Goal: Information Seeking & Learning: Find specific page/section

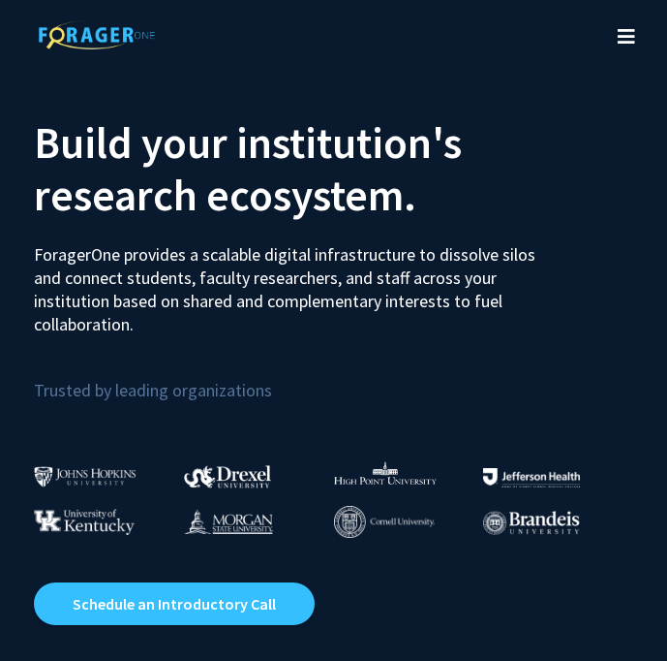
click at [617, 46] on button "Toggle navigation" at bounding box center [626, 36] width 43 height 77
click at [619, 41] on icon "Toggle navigation" at bounding box center [626, 36] width 17 height 19
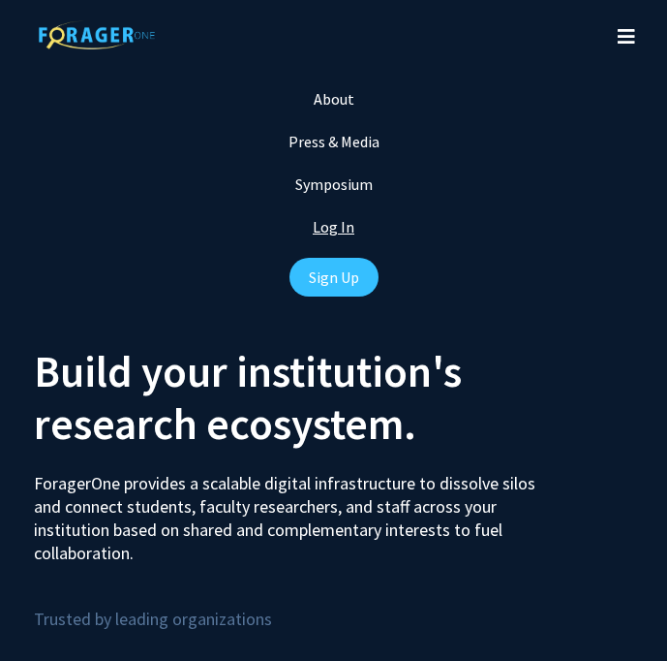
click at [329, 231] on link "Log In" at bounding box center [334, 226] width 42 height 19
select select
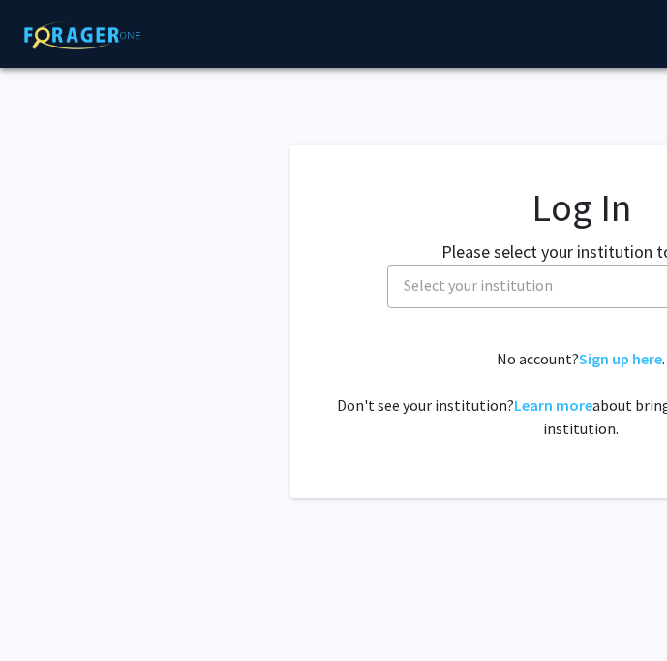
scroll to position [0, 146]
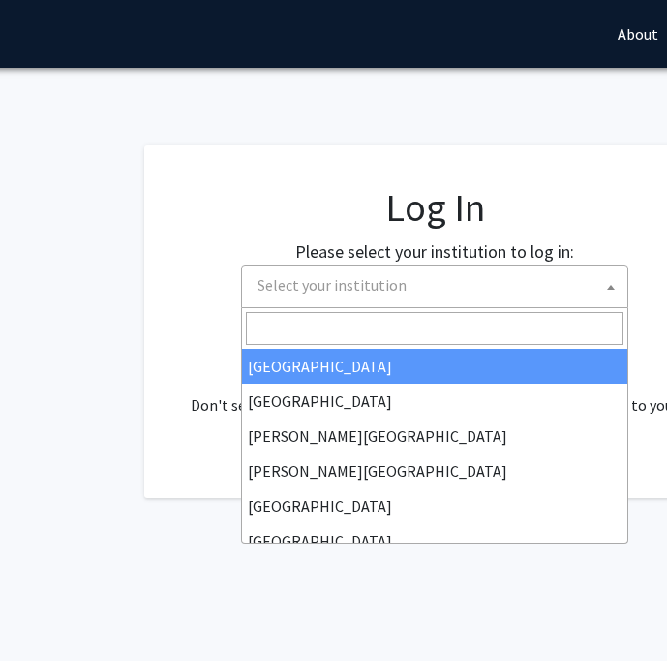
click at [406, 275] on span "Select your institution" at bounding box center [439, 285] width 378 height 40
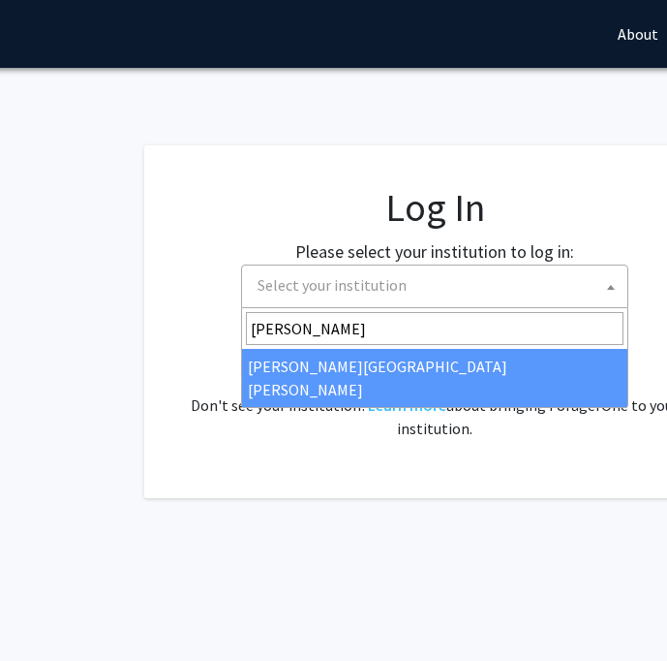
type input "johns"
select select "1"
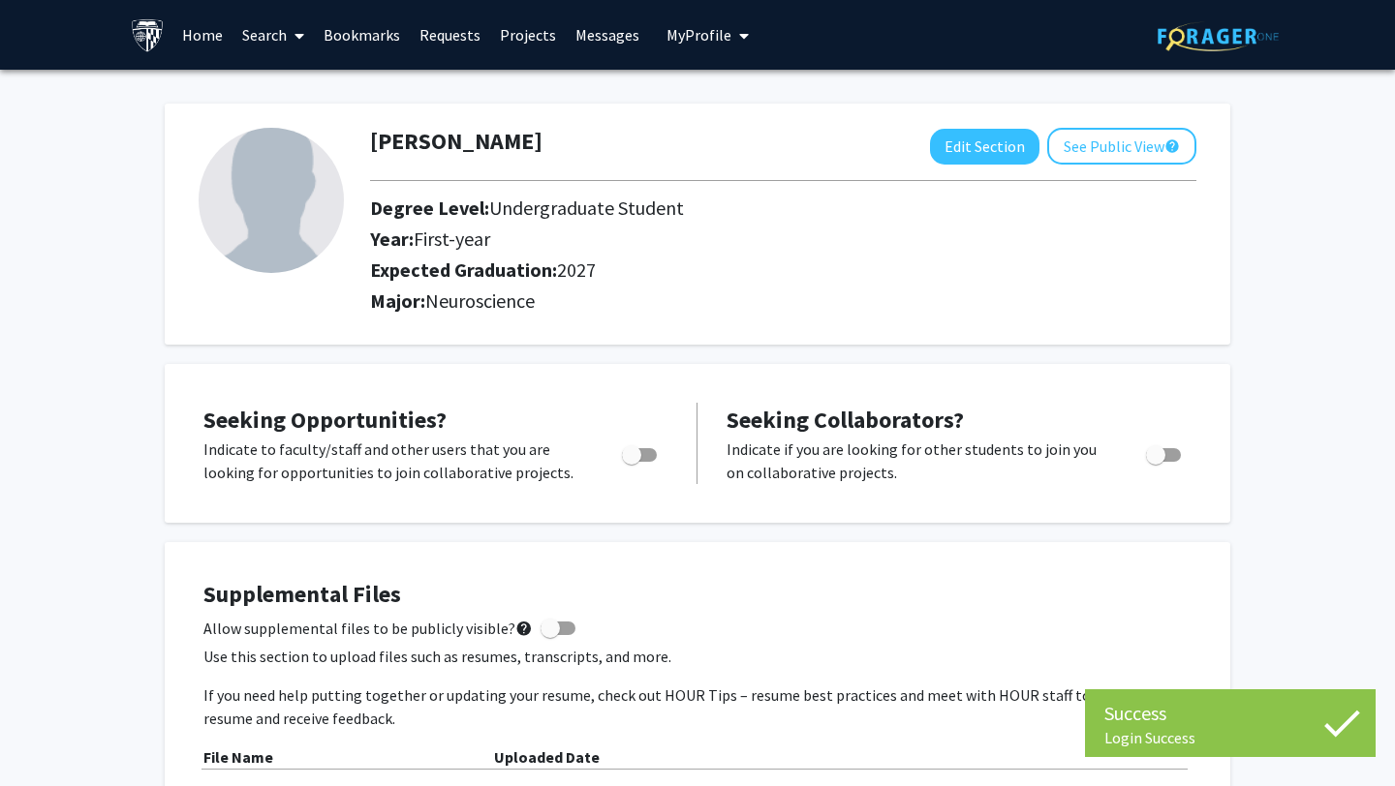
click at [479, 245] on span "First-year" at bounding box center [452, 239] width 77 height 24
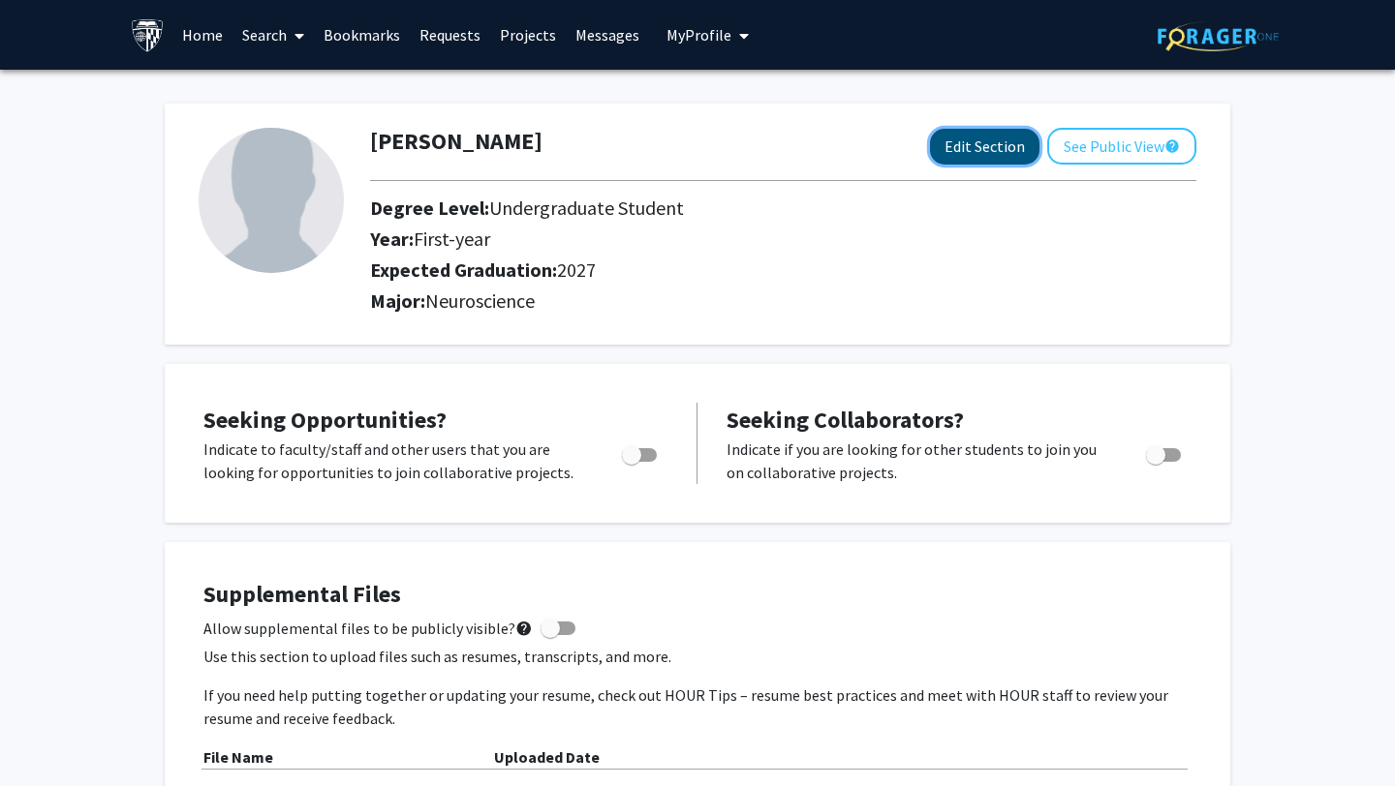
click at [666, 142] on button "Edit Section" at bounding box center [984, 147] width 109 height 36
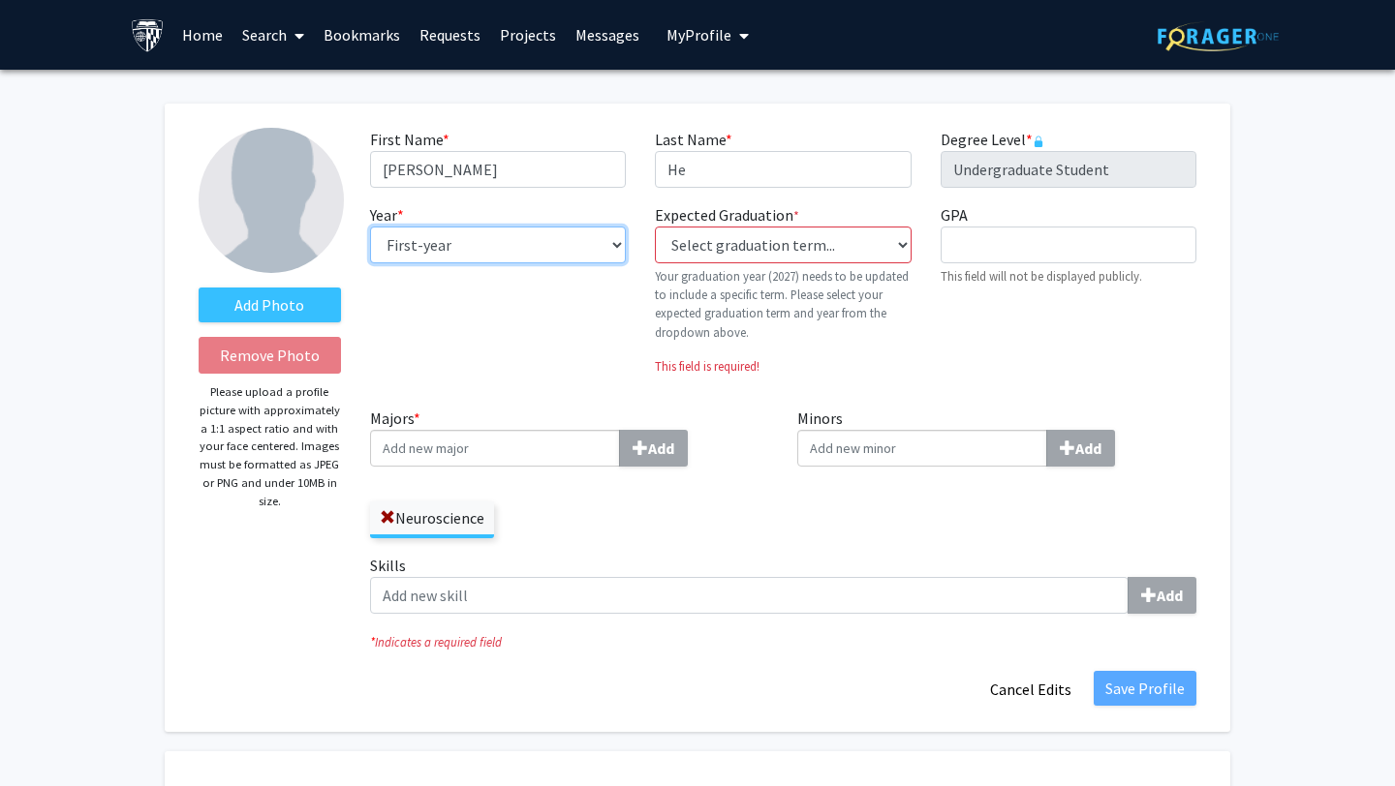
click at [488, 244] on select "--- First-year Sophomore Junior Senior Postbaccalaureate Certificate" at bounding box center [498, 245] width 256 height 37
select select "junior"
click at [370, 227] on select "--- First-year Sophomore Junior Senior Postbaccalaureate Certificate" at bounding box center [498, 245] width 256 height 37
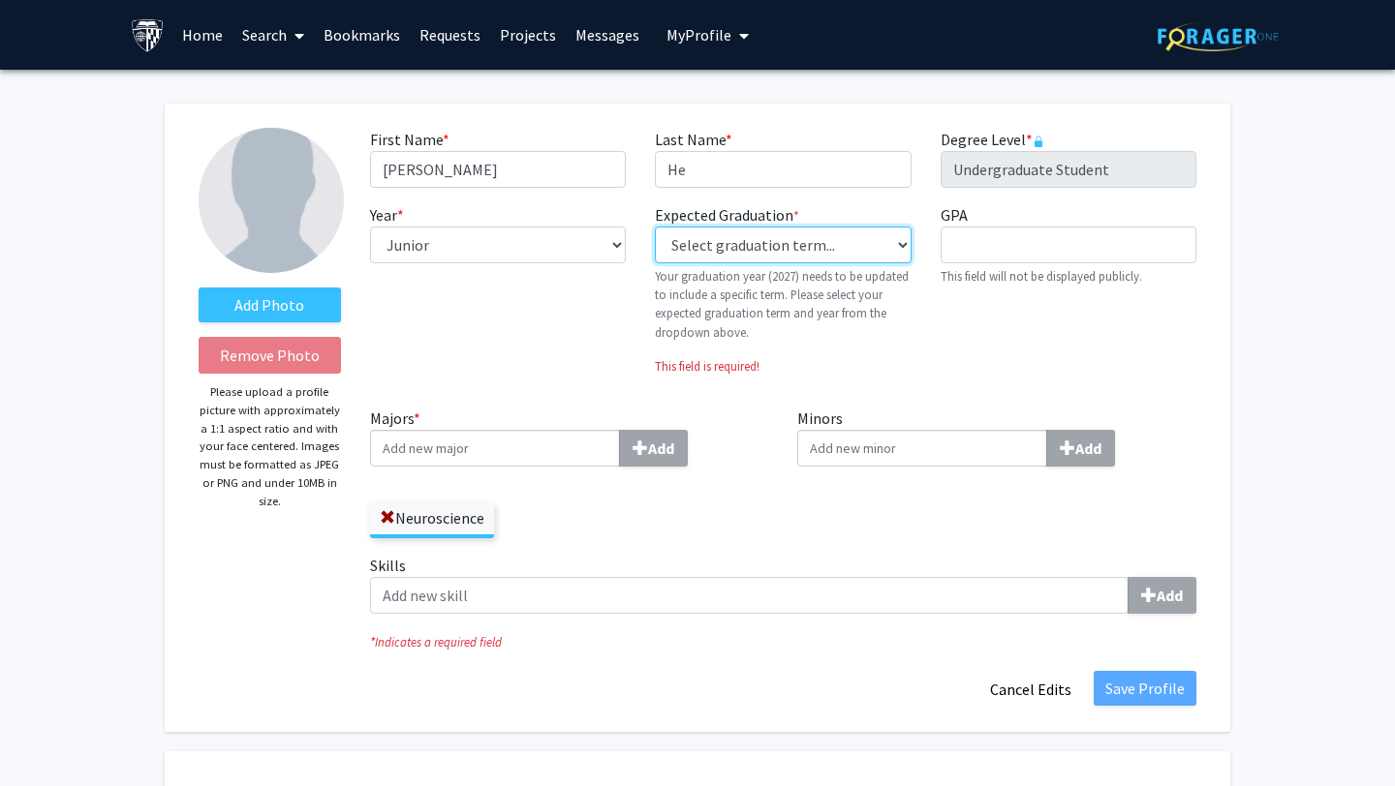
click at [666, 250] on select "Select graduation term... Previous: 2027 (Please select a specific term) Spring…" at bounding box center [783, 245] width 256 height 37
select select "39: summer_2027"
click at [655, 227] on select "Select graduation term... Previous: 2027 (Please select a specific term) Spring…" at bounding box center [783, 245] width 256 height 37
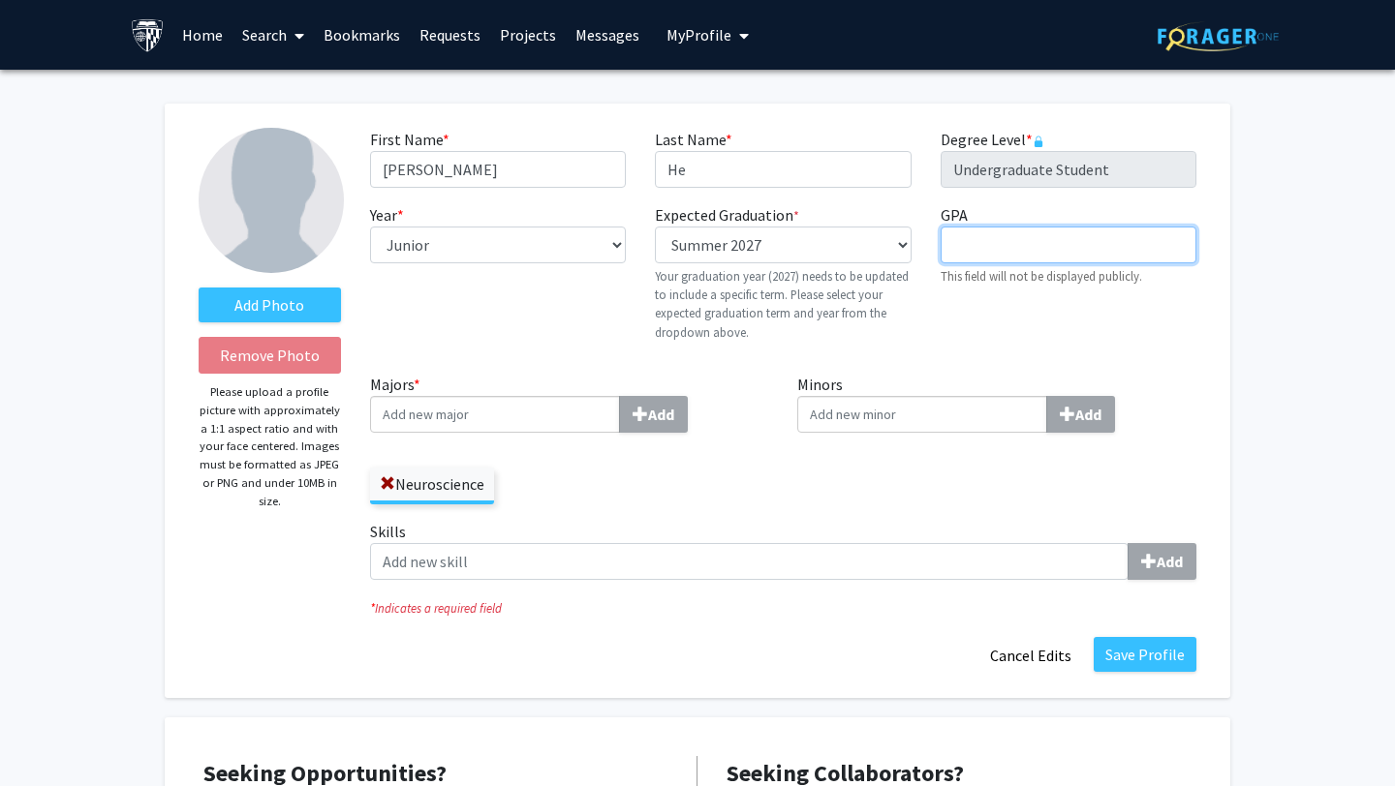
click at [666, 250] on input "GPA required" at bounding box center [1068, 245] width 256 height 37
type input "4.0"
click at [526, 407] on input "Majors * Add" at bounding box center [495, 414] width 250 height 37
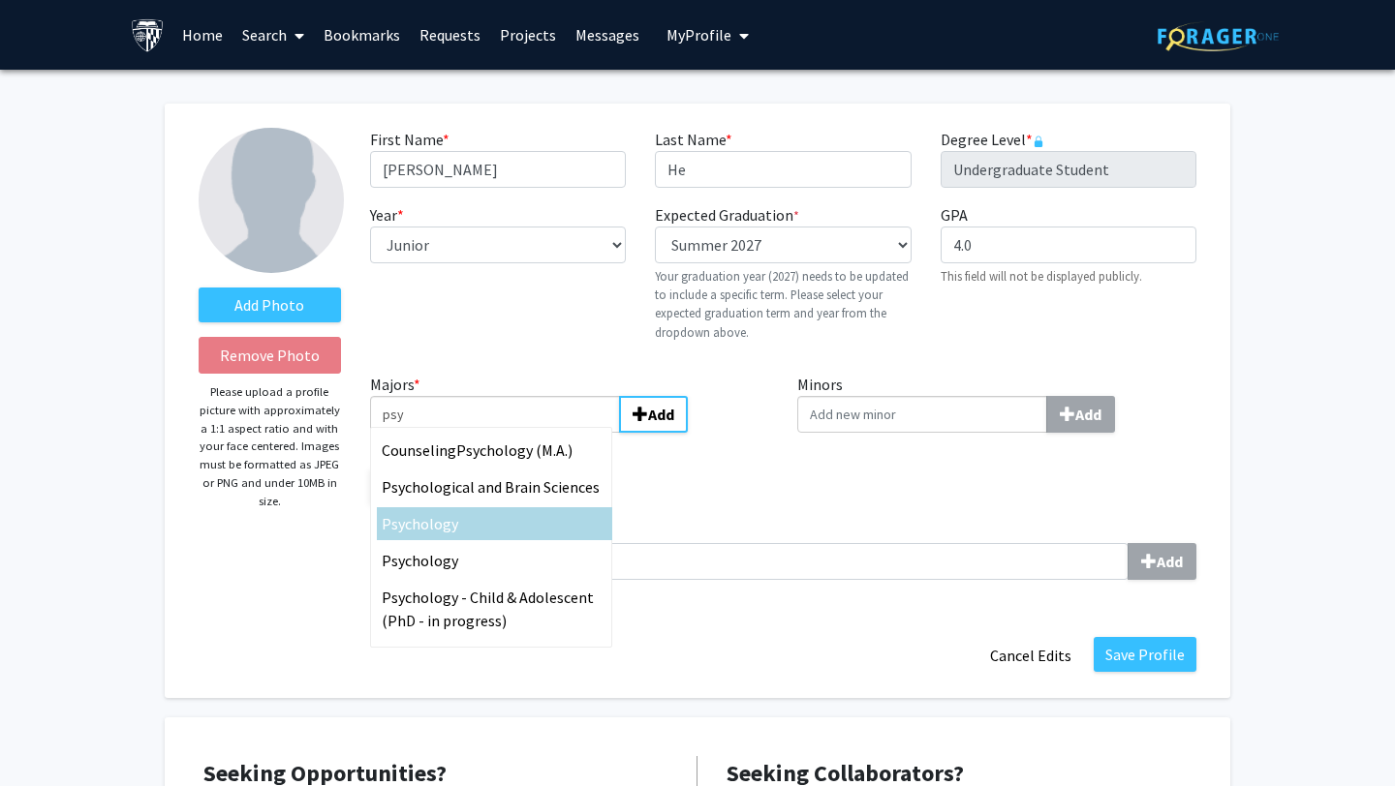
type input "psy"
click at [484, 538] on div "Psy chology" at bounding box center [494, 523] width 235 height 33
click at [484, 433] on input "psy" at bounding box center [495, 414] width 250 height 37
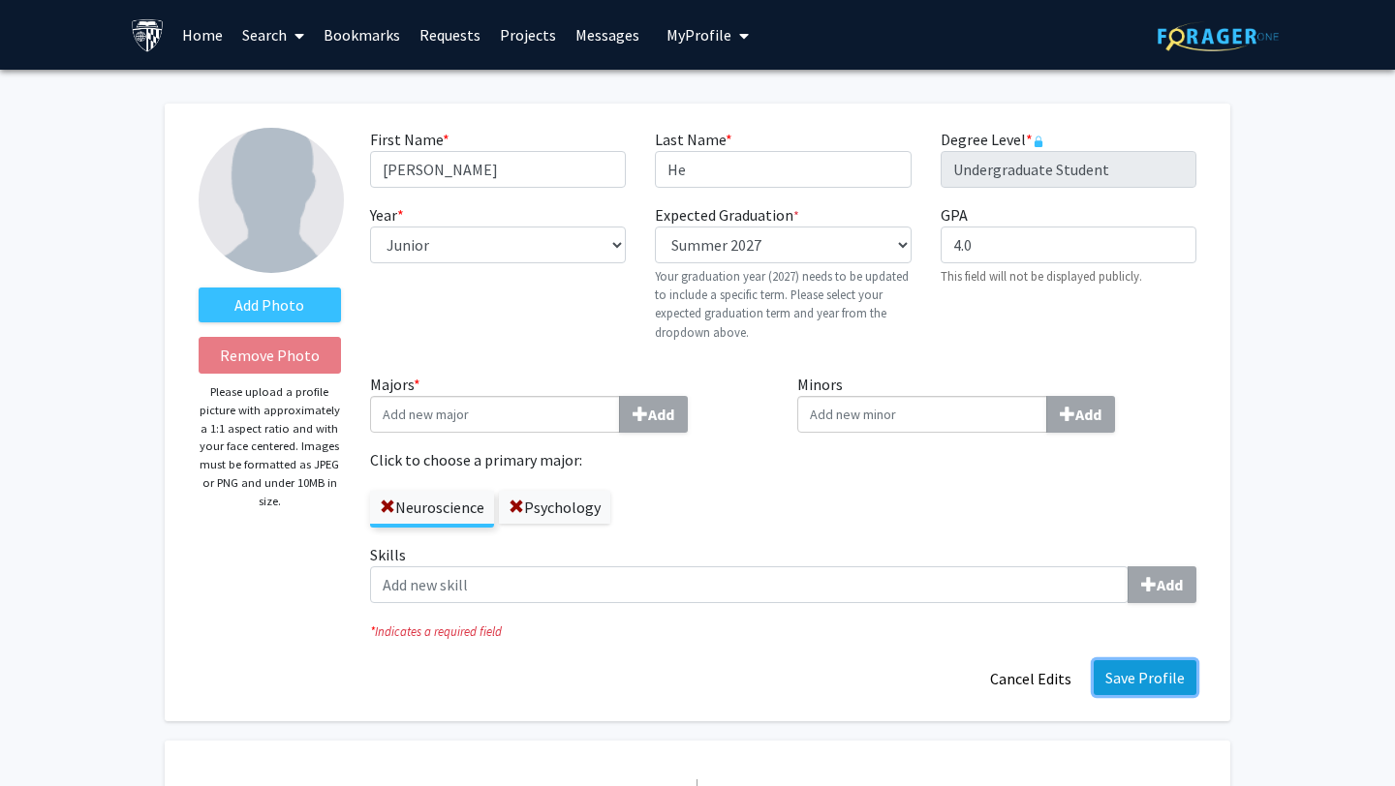
click at [666, 660] on button "Save Profile" at bounding box center [1144, 678] width 103 height 35
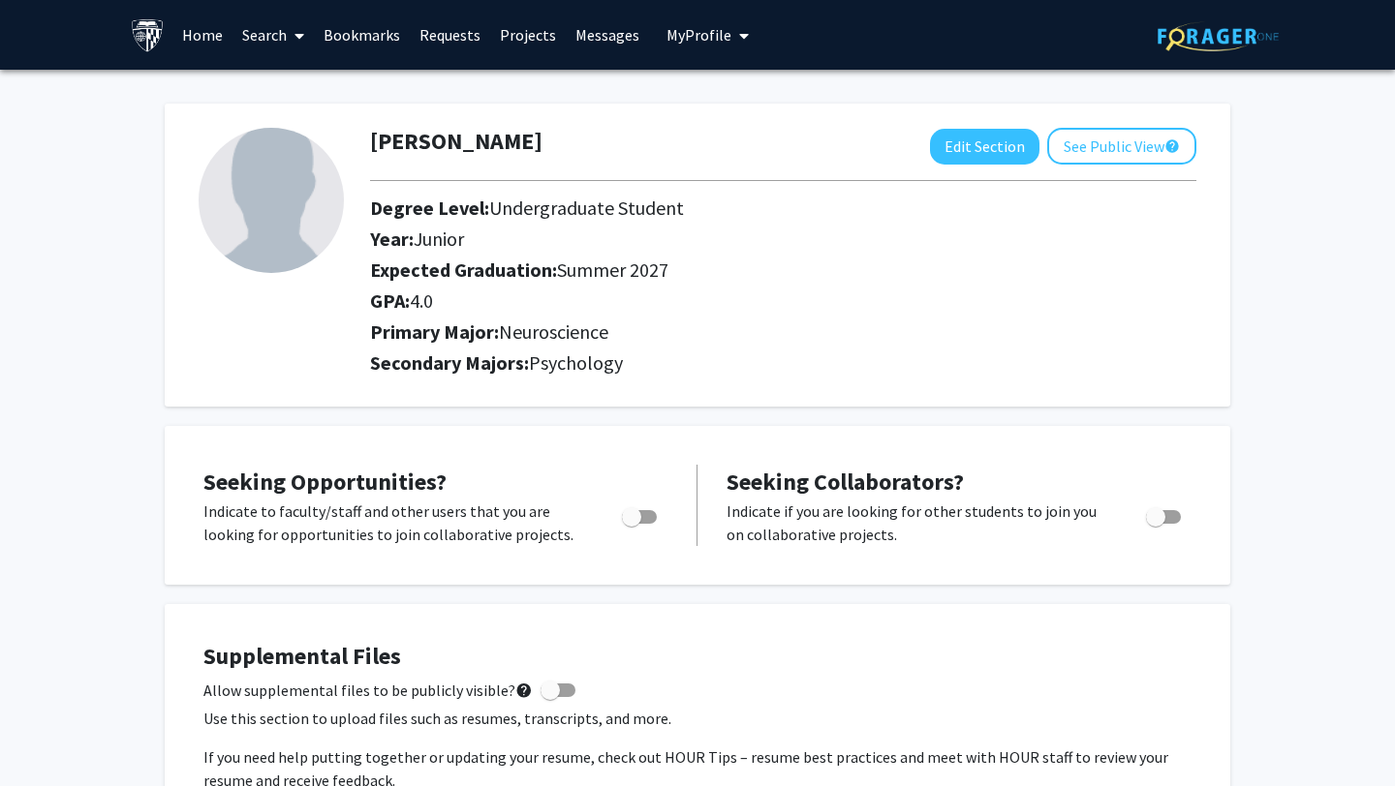
click at [276, 35] on link "Search" at bounding box center [272, 35] width 81 height 68
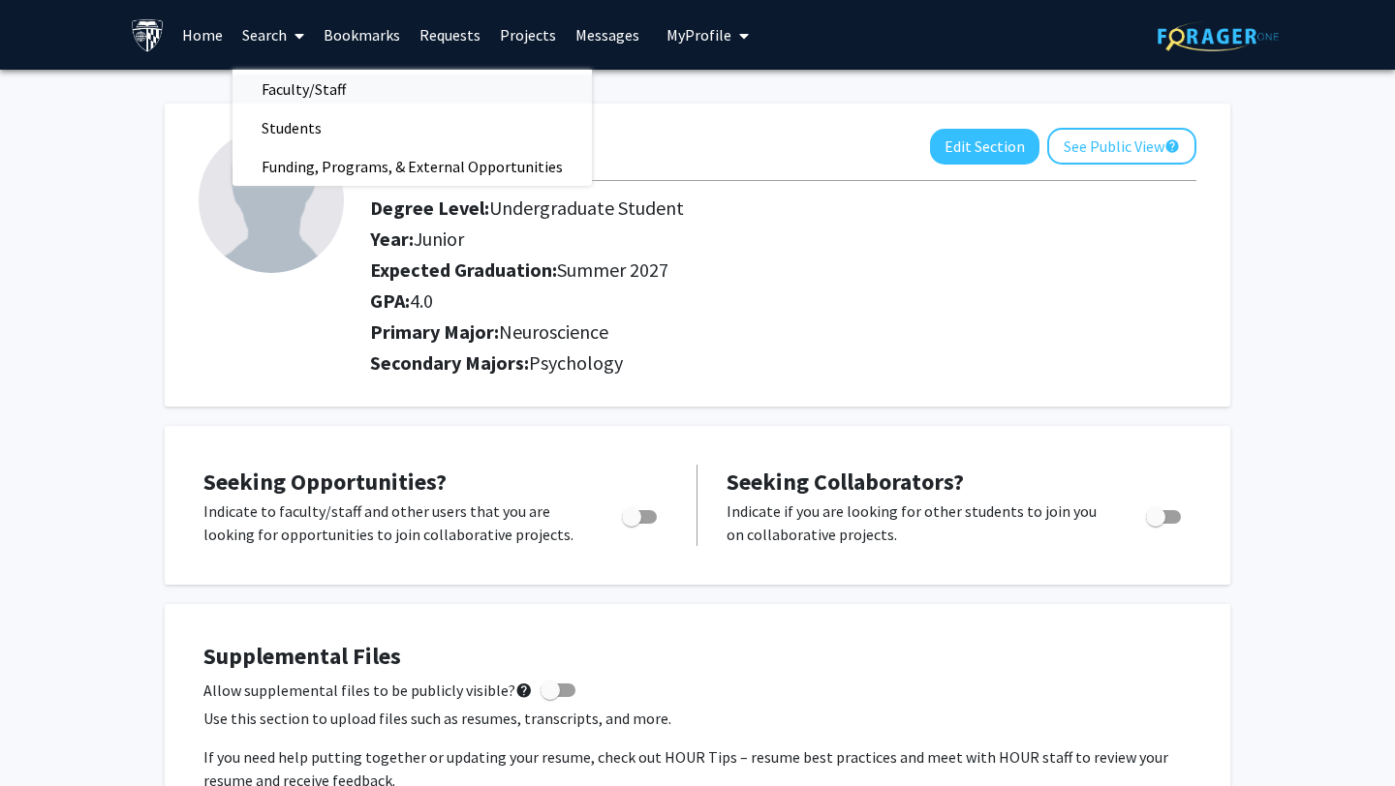
click at [289, 93] on span "Faculty/Staff" at bounding box center [303, 89] width 142 height 39
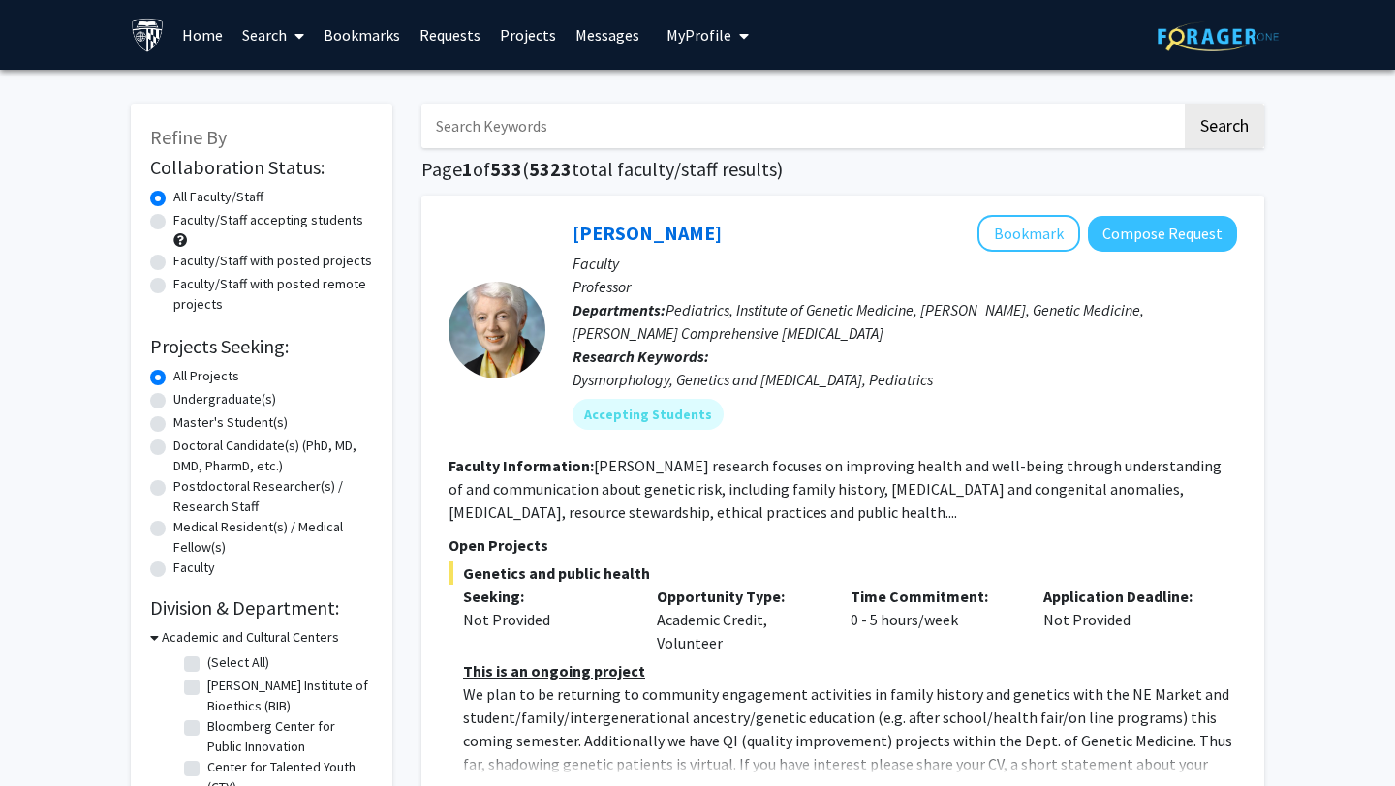
click at [255, 402] on label "Undergraduate(s)" at bounding box center [224, 399] width 103 height 20
click at [186, 402] on input "Undergraduate(s)" at bounding box center [179, 395] width 13 height 13
radio input "true"
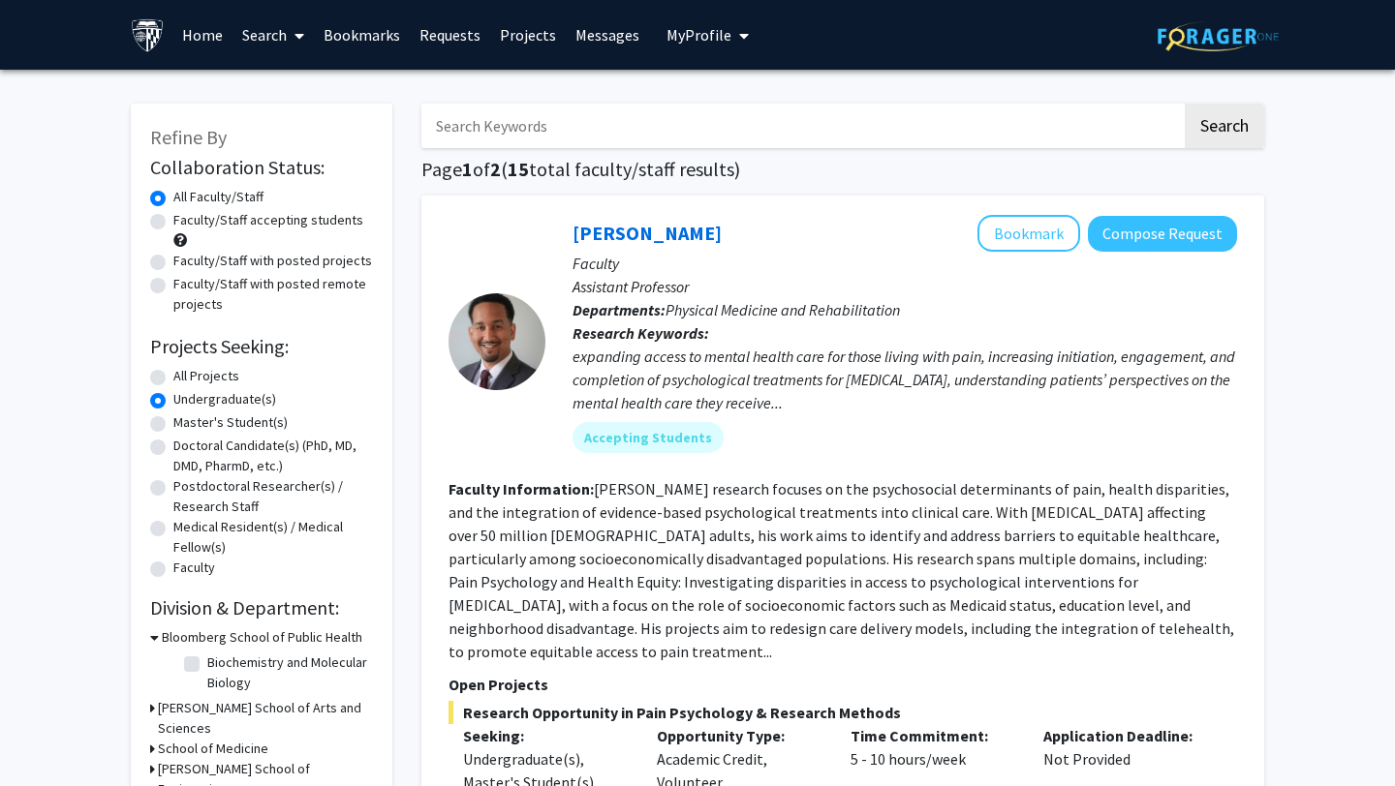
click at [553, 128] on input "Search Keywords" at bounding box center [801, 126] width 760 height 45
type input "p"
type input "clinical"
click at [666, 104] on button "Search" at bounding box center [1223, 126] width 79 height 45
radio input "true"
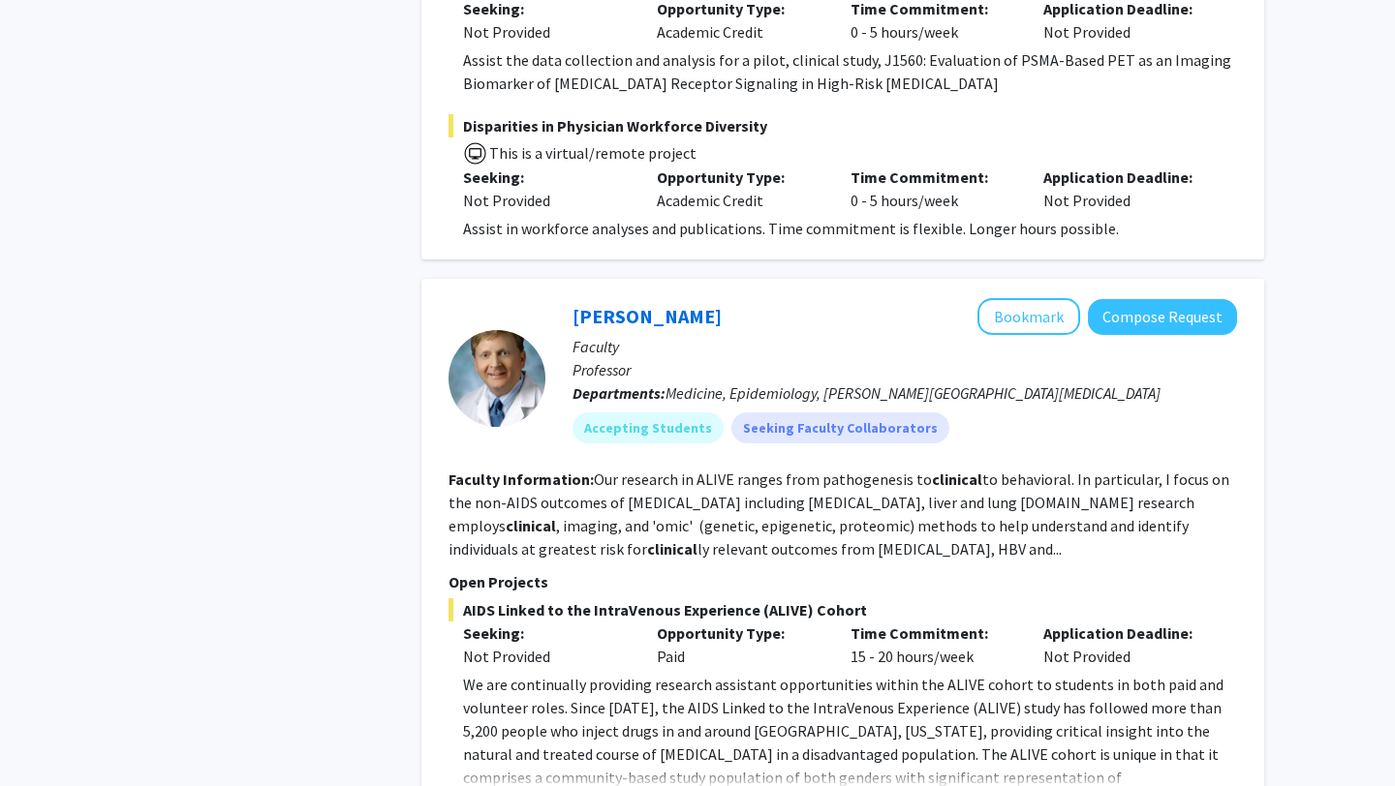
scroll to position [5375, 0]
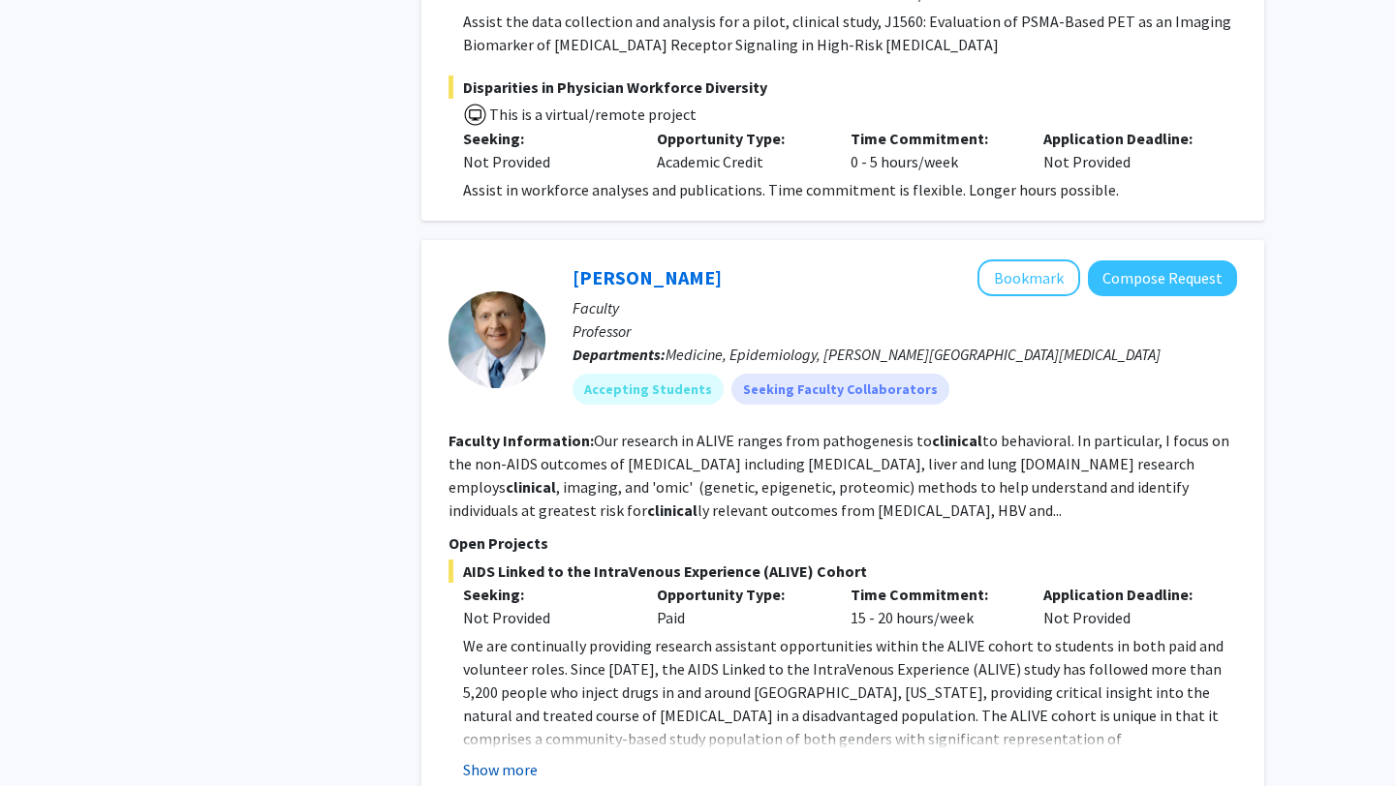
click at [513, 660] on button "Show more" at bounding box center [500, 769] width 75 height 23
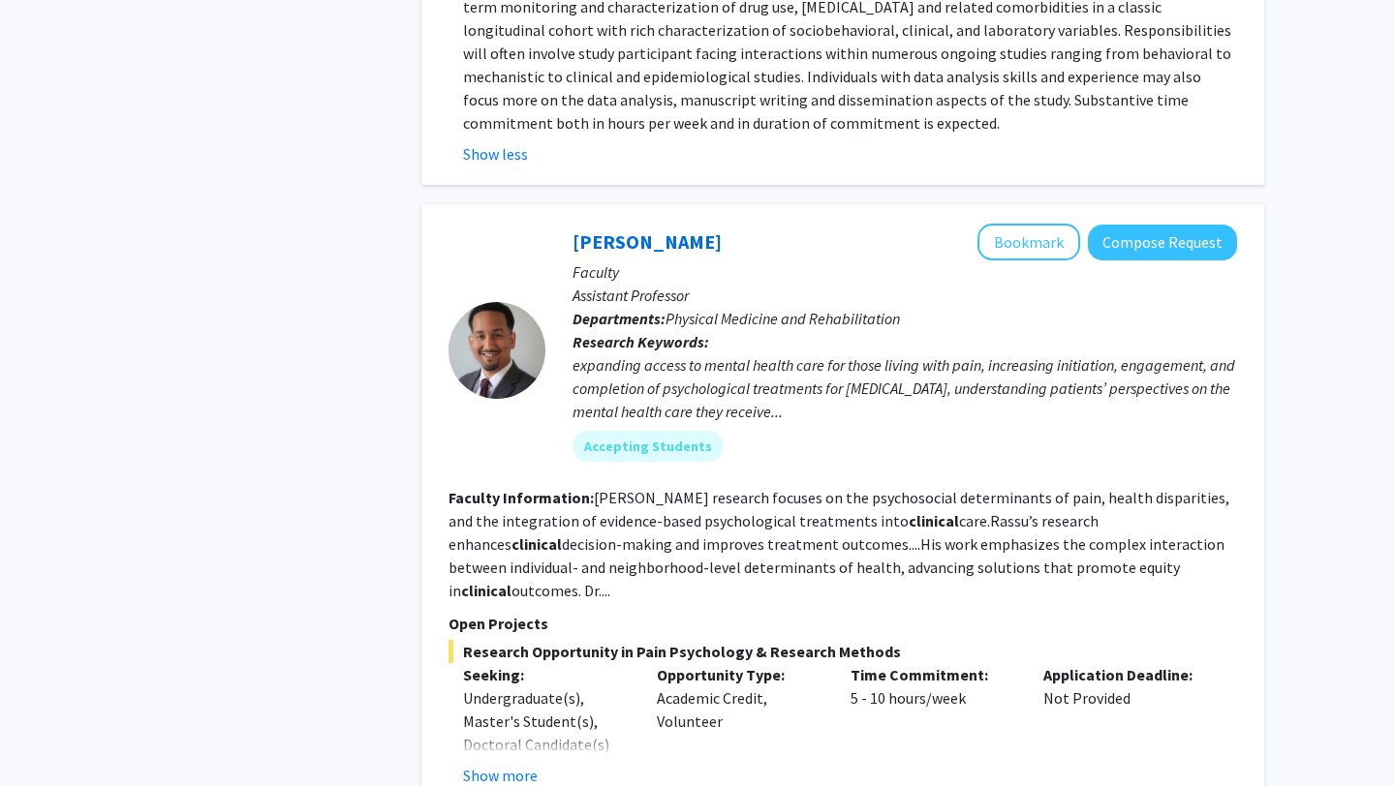
scroll to position [6782, 0]
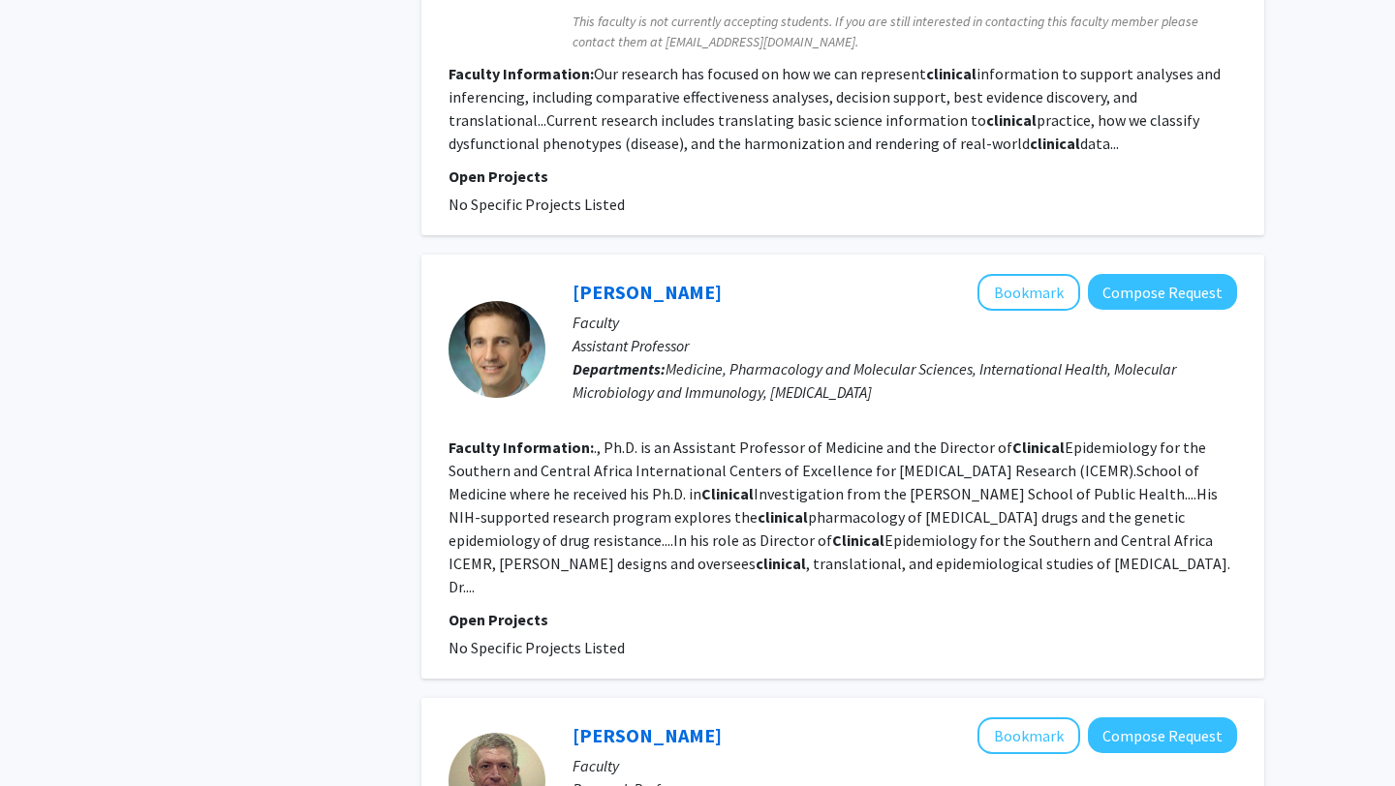
scroll to position [3827, 0]
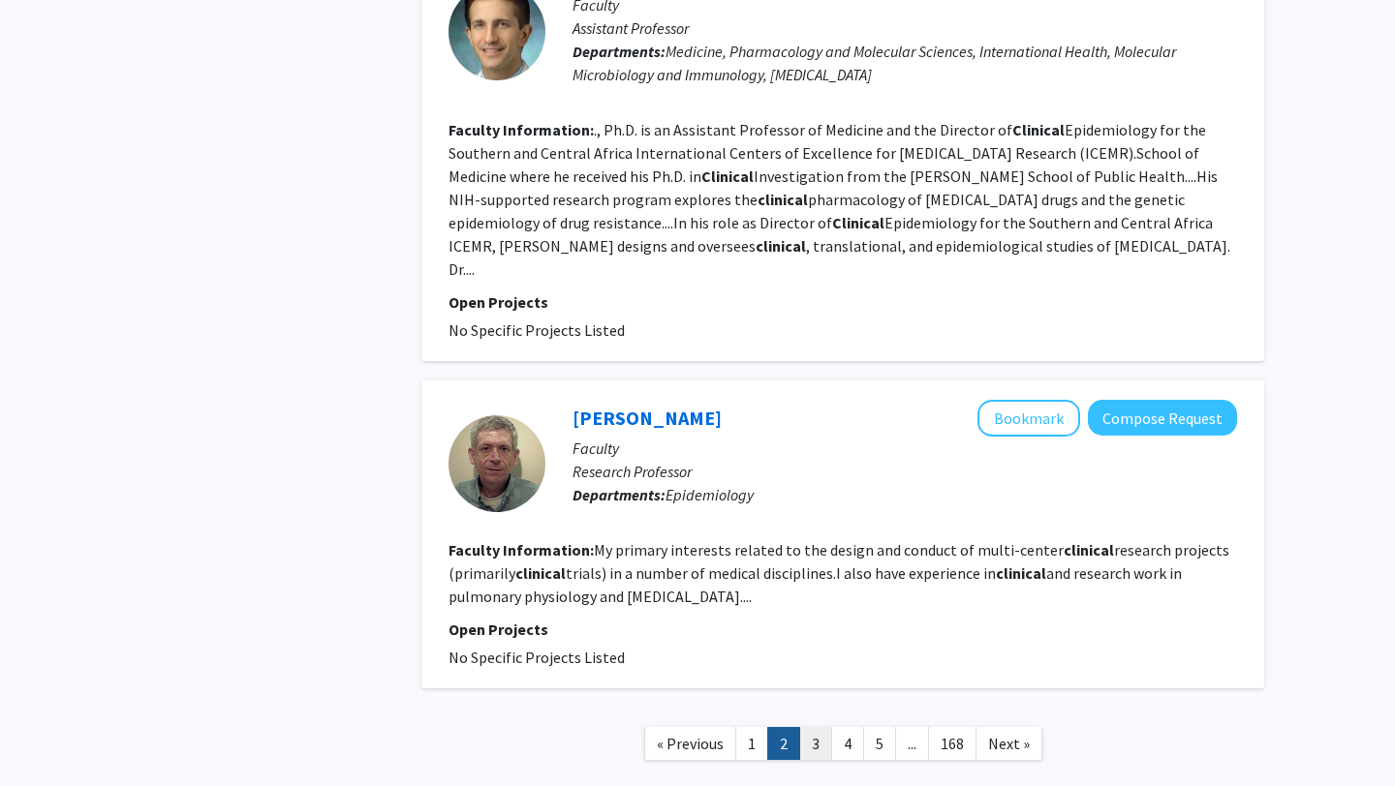
click at [666, 660] on link "3" at bounding box center [815, 744] width 33 height 34
